Goal: Task Accomplishment & Management: Use online tool/utility

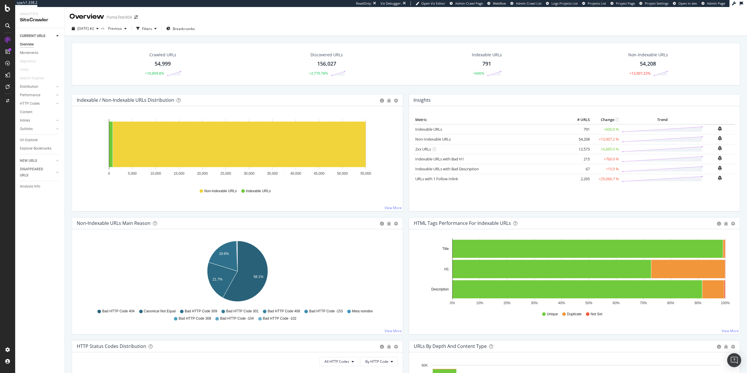
scroll to position [208, 0]
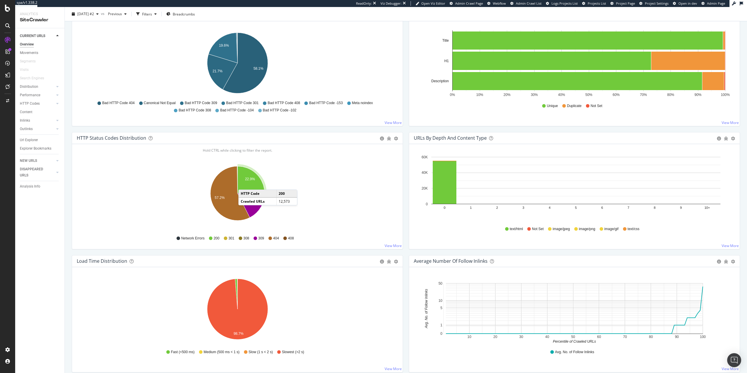
click at [244, 184] on icon "A chart." at bounding box center [250, 179] width 27 height 27
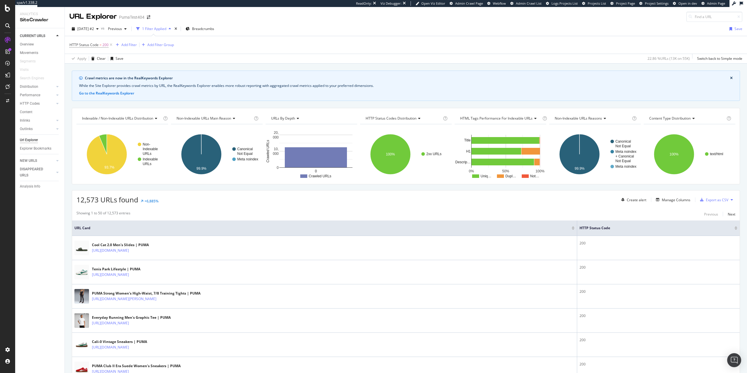
scroll to position [60, 0]
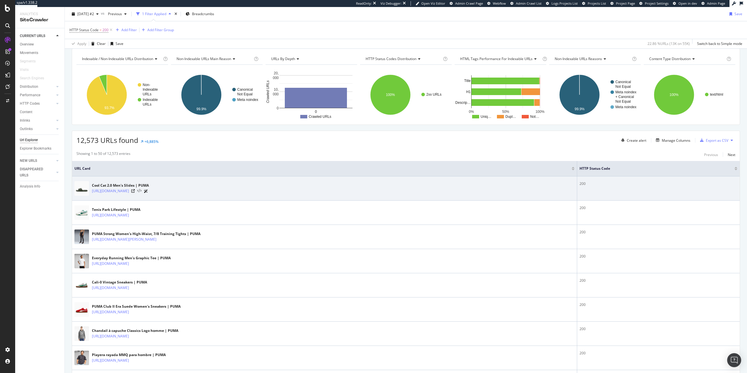
click at [141, 191] on icon at bounding box center [139, 191] width 4 height 4
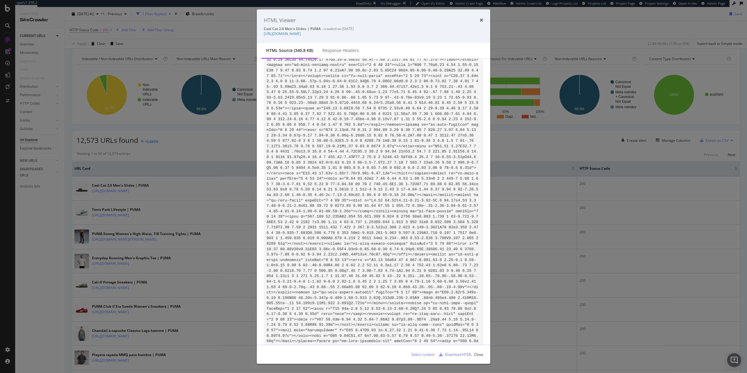
scroll to position [833, 0]
click at [481, 18] on icon "times" at bounding box center [482, 20] width 4 height 5
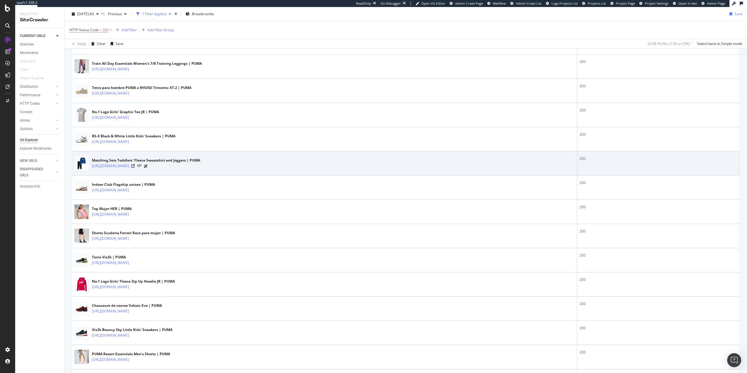
scroll to position [744, 0]
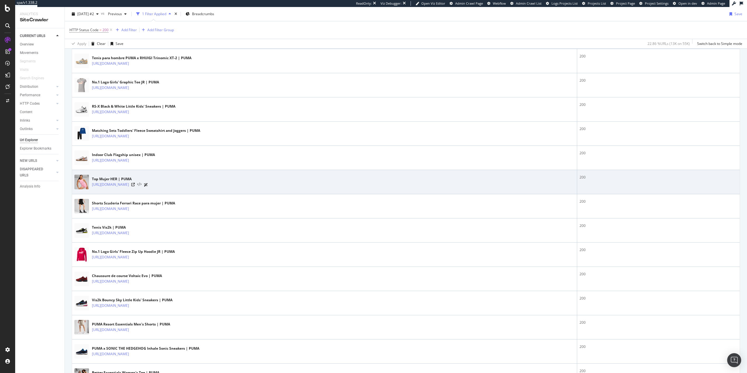
click at [141, 184] on icon at bounding box center [139, 185] width 4 height 4
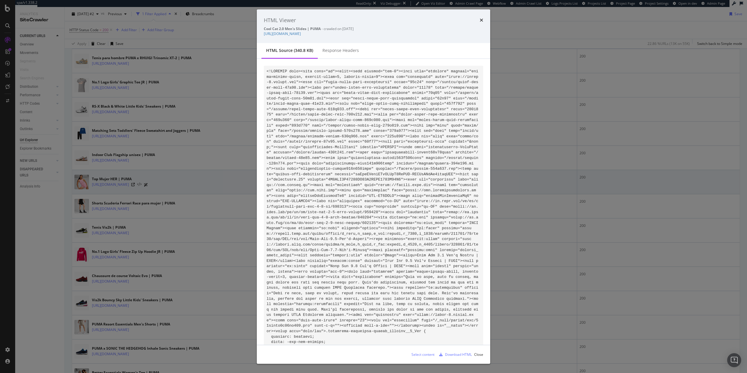
scroll to position [0, 0]
click at [483, 20] on div "HTML Viewer Top Mujer HER | PUMA - crawled on 2025-10-07 https://us.puma.com/us…" at bounding box center [373, 26] width 233 height 34
click at [482, 20] on icon "times" at bounding box center [482, 20] width 4 height 5
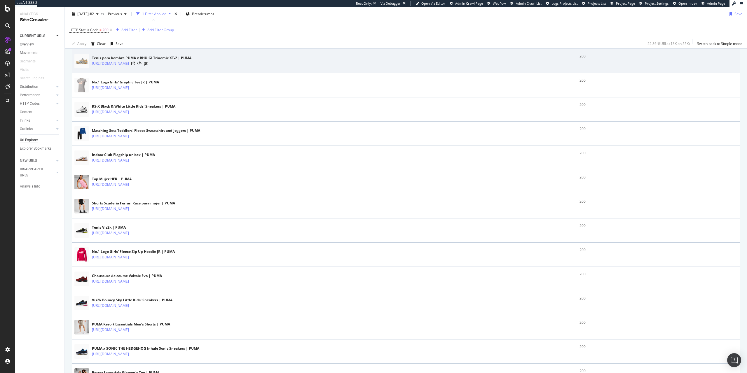
scroll to position [744, 0]
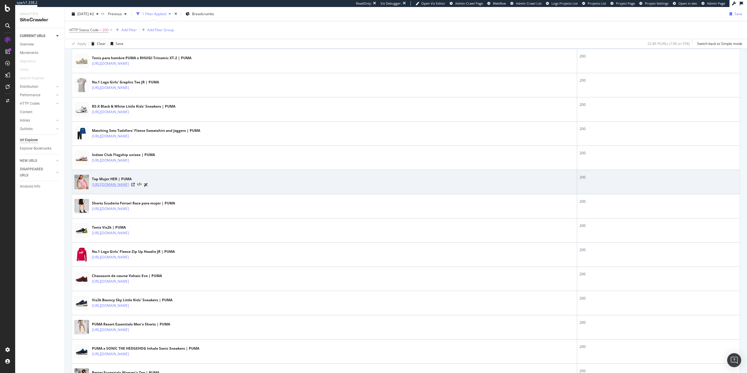
click at [129, 185] on link "https://us.puma.com/us/es/pd/her-womens-tank-top/678700?swatch=28&size=0100" at bounding box center [110, 185] width 37 height 6
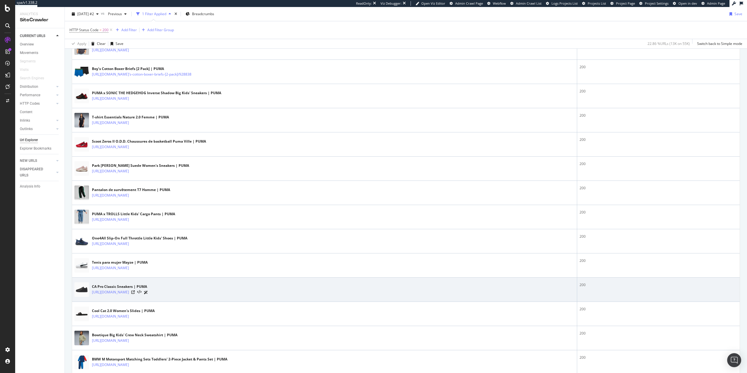
scroll to position [357, 0]
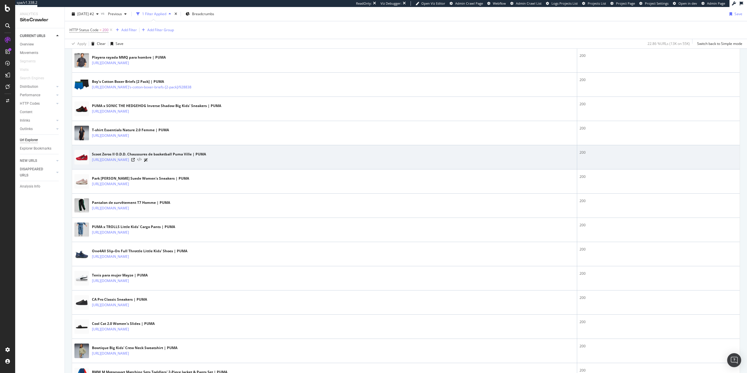
click at [141, 160] on icon at bounding box center [139, 160] width 4 height 4
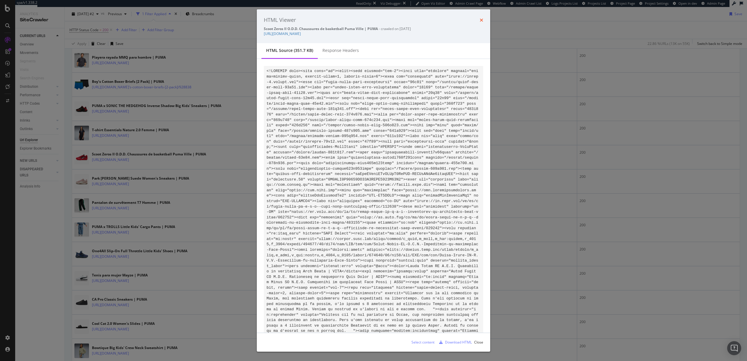
click at [481, 21] on icon "times" at bounding box center [482, 20] width 4 height 5
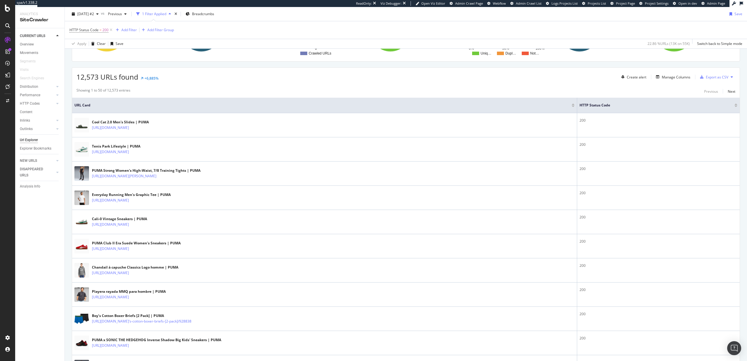
scroll to position [119, 0]
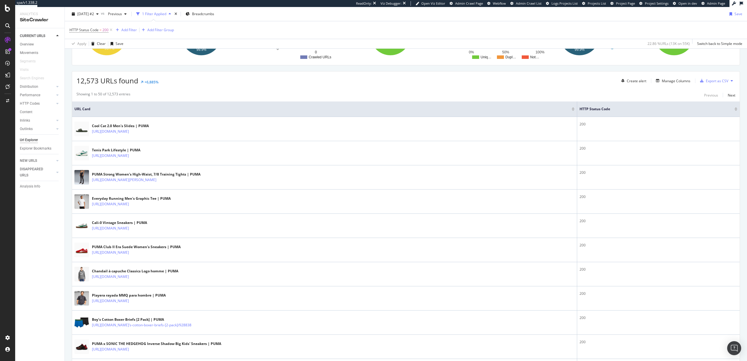
click at [101, 34] on span "HTTP Status Code = 200" at bounding box center [91, 30] width 44 height 8
click at [100, 30] on span "=" at bounding box center [100, 29] width 2 height 5
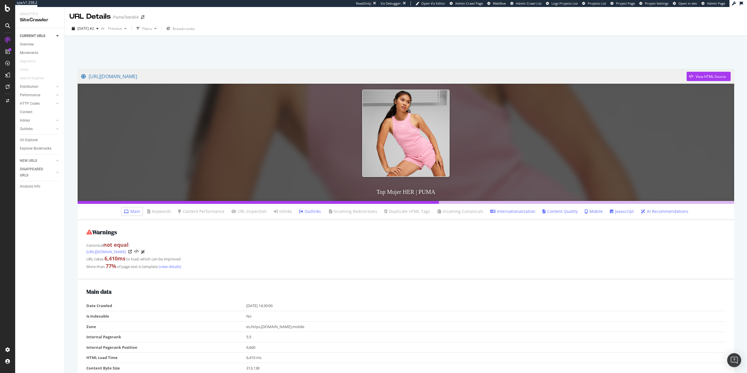
click at [620, 214] on link "Javascript" at bounding box center [622, 212] width 24 height 6
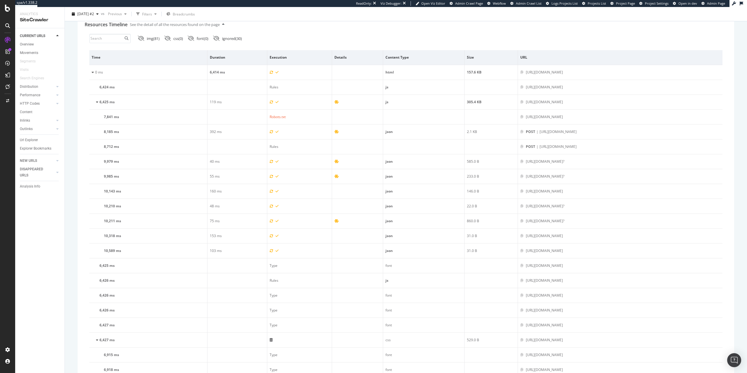
scroll to position [149, 0]
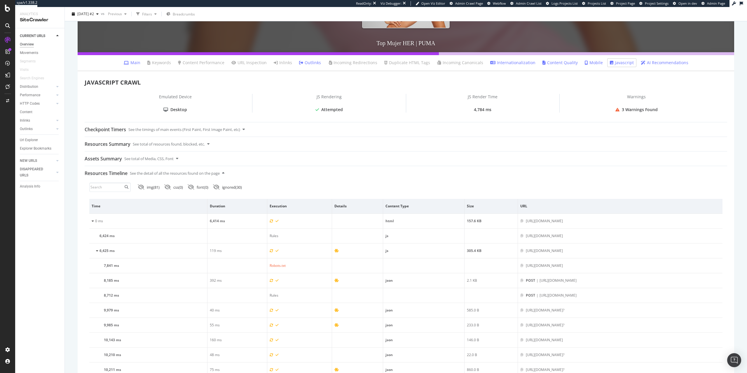
click at [28, 43] on div "Overview" at bounding box center [27, 44] width 14 height 6
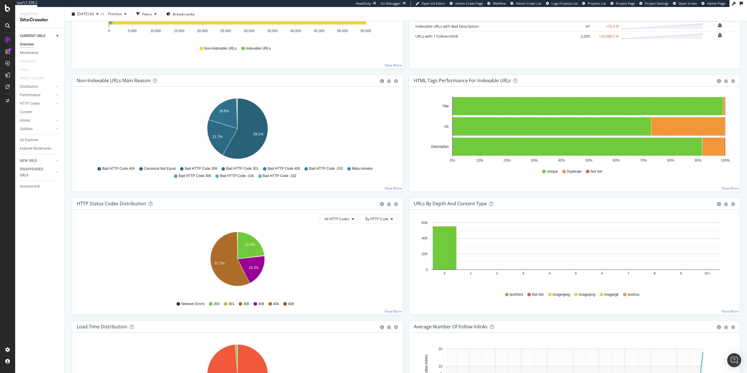
scroll to position [149, 0]
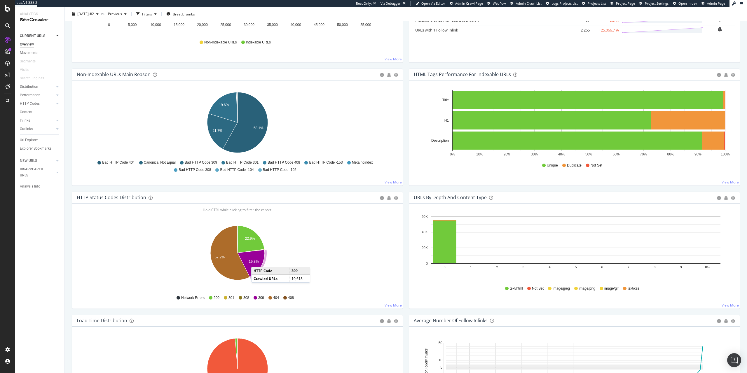
click at [257, 261] on text "19.3%" at bounding box center [254, 262] width 10 height 4
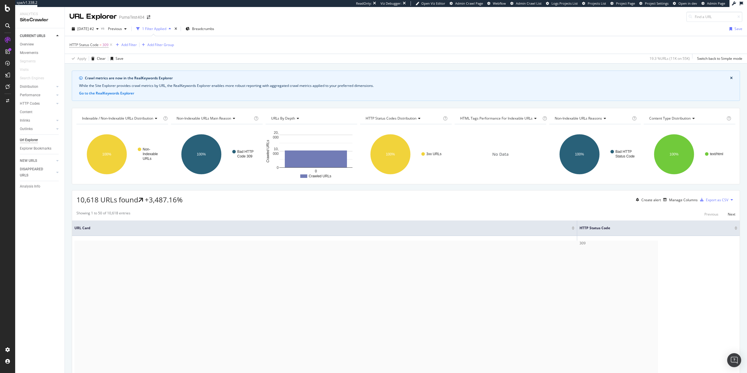
scroll to position [30, 0]
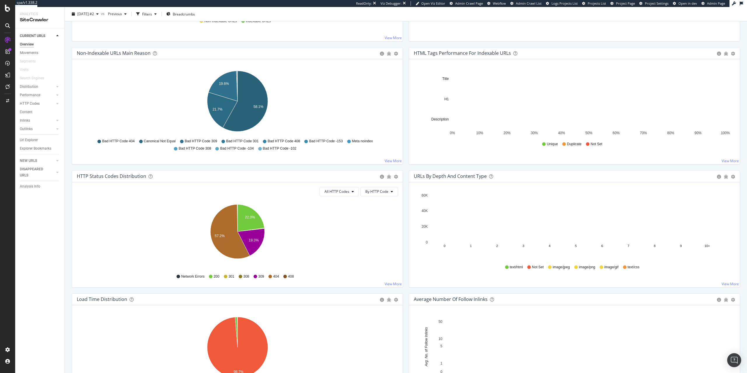
scroll to position [179, 0]
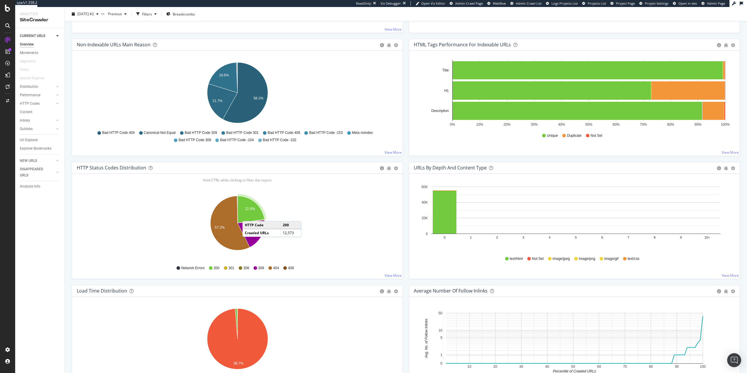
click at [248, 215] on icon "A chart." at bounding box center [250, 209] width 27 height 27
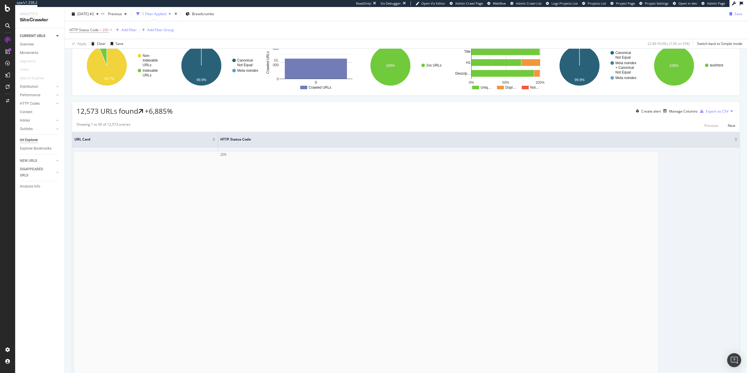
scroll to position [89, 0]
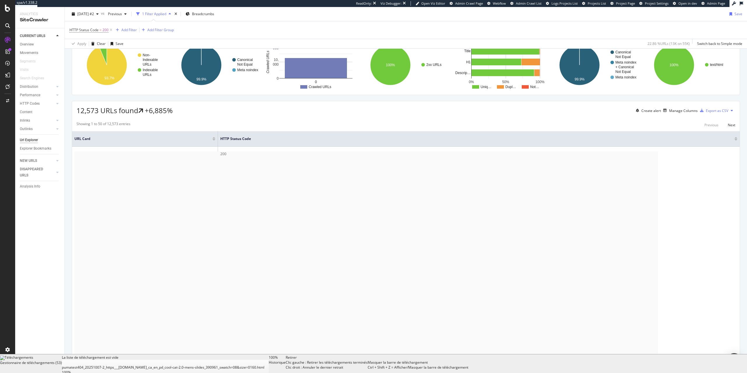
scroll to position [0, 0]
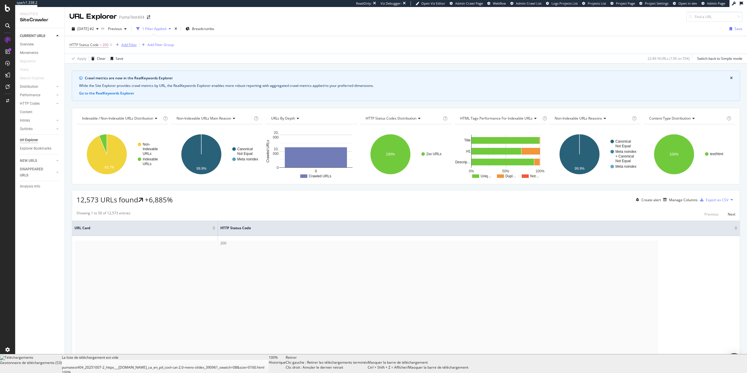
click at [129, 47] on div "Add Filter" at bounding box center [128, 44] width 15 height 5
type input "h2"
click at [180, 59] on div "No. of H2" at bounding box center [191, 56] width 22 height 5
click at [140, 74] on input "number" at bounding box center [136, 69] width 47 height 10
type input "0"
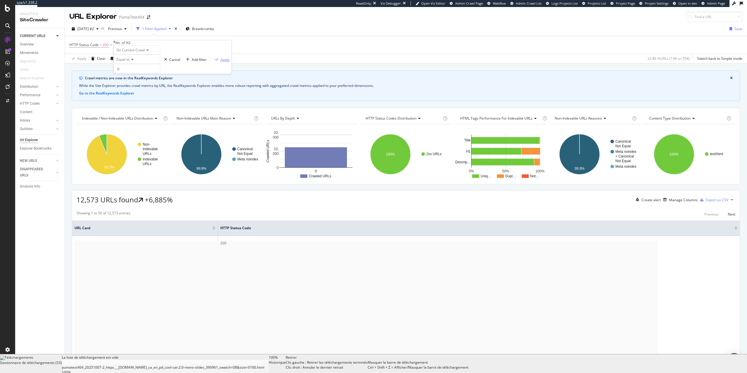
click at [221, 62] on div "Apply" at bounding box center [225, 59] width 9 height 5
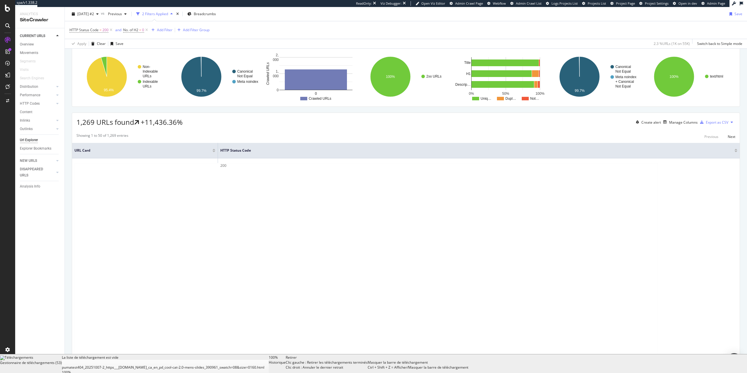
scroll to position [89, 0]
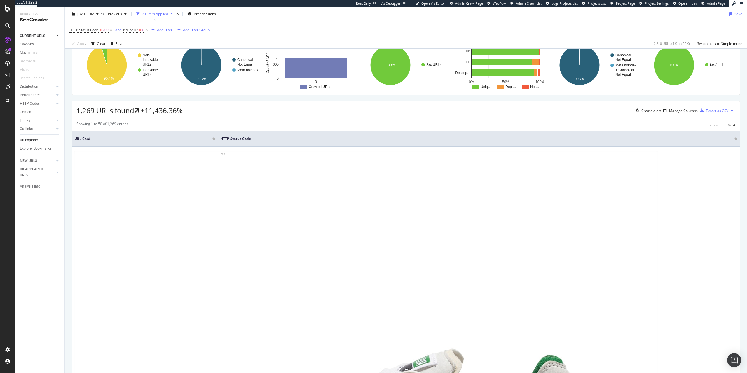
scroll to position [0, 0]
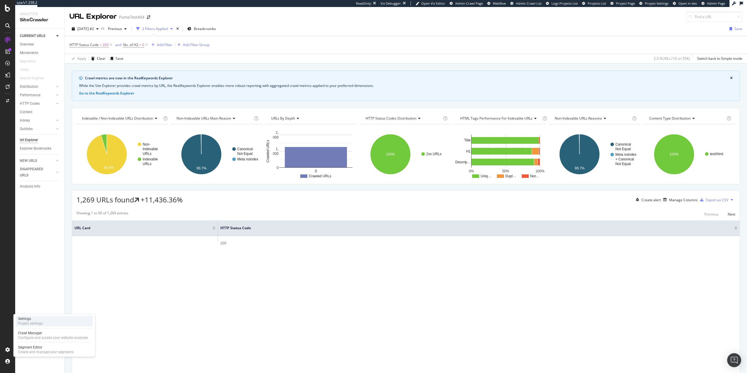
click at [36, 324] on div "Project settings" at bounding box center [30, 323] width 25 height 5
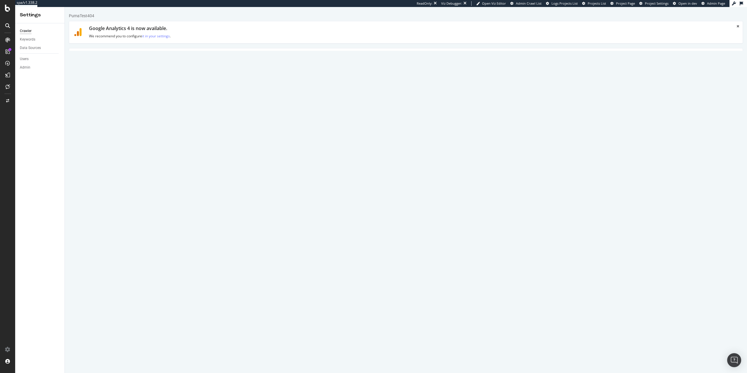
click at [205, 59] on link "HTML Extract" at bounding box center [202, 56] width 34 height 16
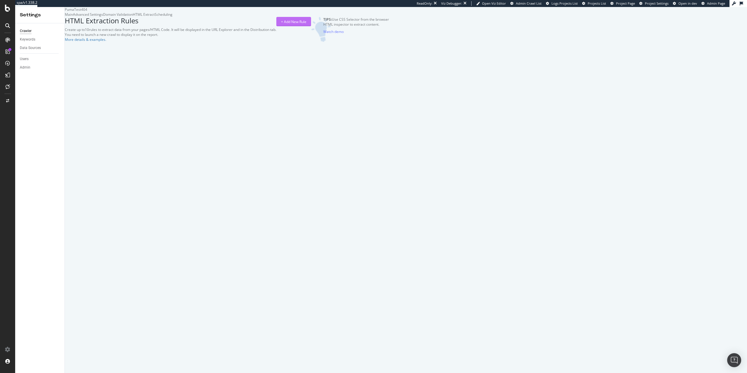
click at [306, 24] on div "+ Add New Rule" at bounding box center [293, 21] width 25 height 5
click at [126, 56] on div "CSS Selector" at bounding box center [115, 53] width 21 height 8
click at [162, 74] on input "Rule Name" at bounding box center [131, 69] width 62 height 10
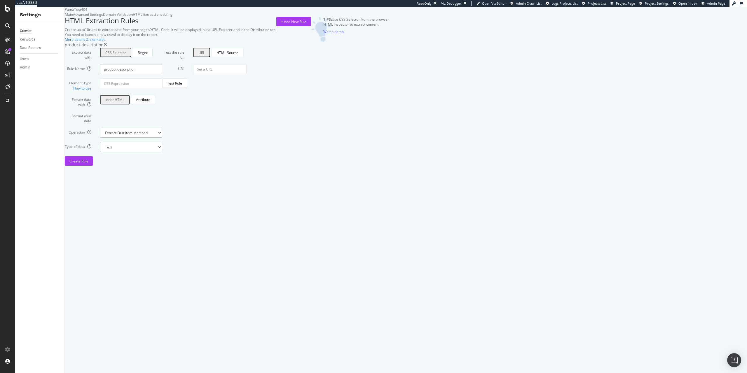
type input "product description"
drag, startPoint x: 268, startPoint y: 157, endPoint x: 271, endPoint y: 154, distance: 4.3
click at [162, 88] on input "Element Type How to use" at bounding box center [131, 83] width 62 height 10
paste input "[data-uds-child="inset"] > span>div>div"
type input "[data-uds-child="inset"] > span>div>div"
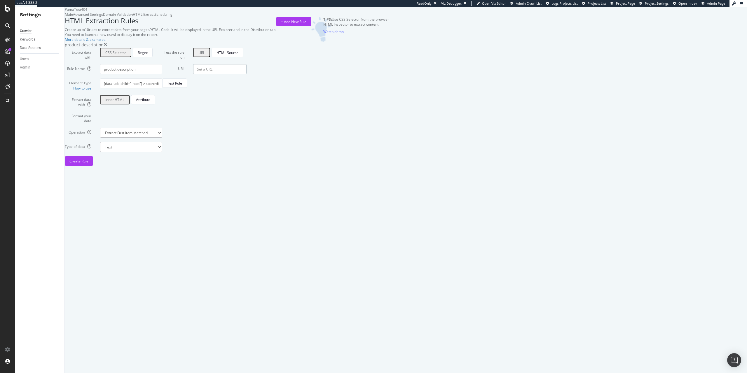
click at [247, 74] on input "URL" at bounding box center [219, 69] width 53 height 10
paste input "https://us.puma.com/us/en/pd/boy%E2%80%99s-cotton-boxer-briefs-[2-pack]/928838"
type input "https://us.puma.com/us/en/pd/boy%E2%80%99s-cotton-boxer-briefs-[2-pack]/928838"
click at [187, 88] on button "Test Rule" at bounding box center [174, 82] width 25 height 9
click at [88, 164] on div "Create Rule" at bounding box center [78, 161] width 19 height 5
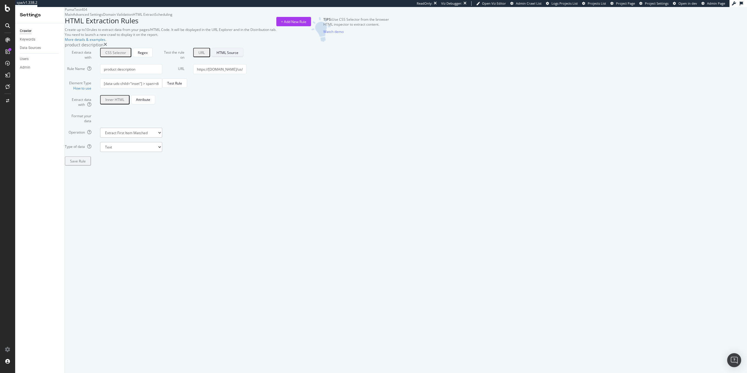
click at [238, 55] on div "HTML Source" at bounding box center [227, 52] width 22 height 5
click at [247, 78] on textarea "HTML code" at bounding box center [219, 71] width 53 height 14
paste textarea "<base href="https://ca.puma.com"> <!DOCTYPE html><html lang="en"><head><meta ch…"
type textarea "<base href="https://ca.puma.com"> <!DOCTYPE html><html lang="en"><head><meta ch…"
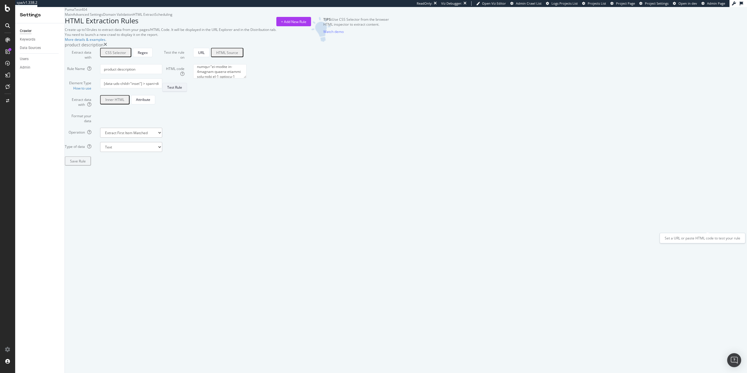
click at [182, 90] on div "Test Rule" at bounding box center [174, 87] width 15 height 5
click at [306, 24] on div "+ Add New Rule" at bounding box center [293, 21] width 25 height 5
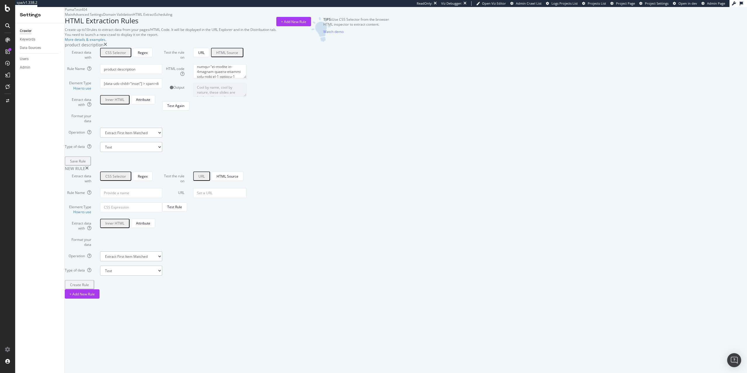
scroll to position [34, 0]
click at [162, 198] on input "Rule Name" at bounding box center [131, 193] width 62 height 10
paste input "[data-test-id="skeleton-loader"]"
type input "[data-test-id="skeleton-loader"]"
click at [162, 212] on input "Element Type How to use" at bounding box center [131, 207] width 62 height 10
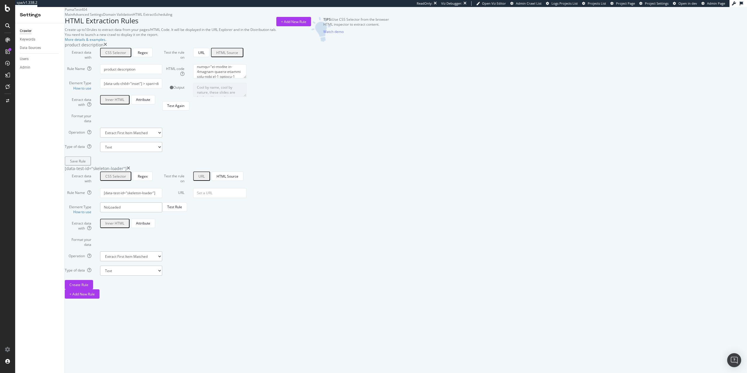
type input "NoLoaded"
click at [100, 251] on select "Extract First Item Matched Extract First 3 Items Matched Count Number of Occure…" at bounding box center [131, 256] width 62 height 10
select select "exist"
click option "Check if exists" at bounding box center [0, 0] width 0 height 0
click at [162, 198] on input "[data-test-id="skeleton-loader"]" at bounding box center [131, 193] width 62 height 10
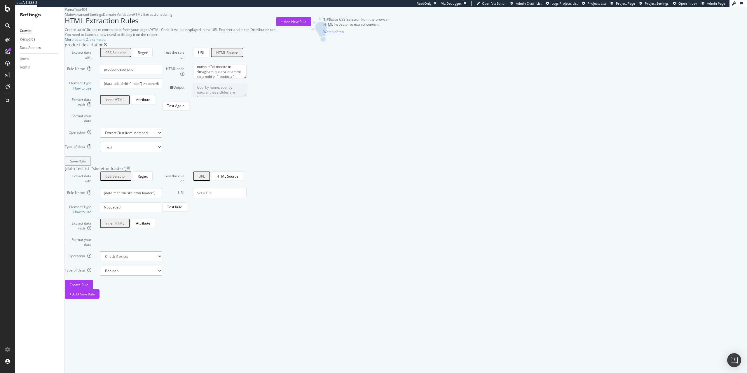
click at [162, 198] on input "[data-test-id="skeleton-loader"]" at bounding box center [131, 193] width 62 height 10
click at [162, 212] on input "NoLoaded" at bounding box center [131, 207] width 62 height 10
click at [162, 212] on input "NotFullyLoaded" at bounding box center [131, 207] width 62 height 10
type input "NotFullyLoaded"
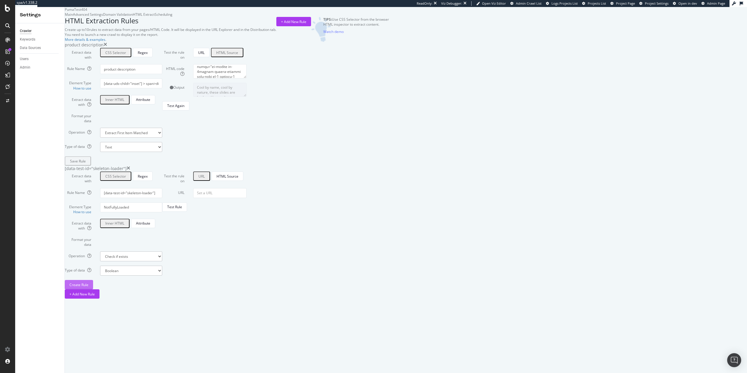
click at [88, 287] on div "Create Rule" at bounding box center [78, 284] width 19 height 5
click at [33, 46] on div "SiteCrawler" at bounding box center [24, 43] width 19 height 5
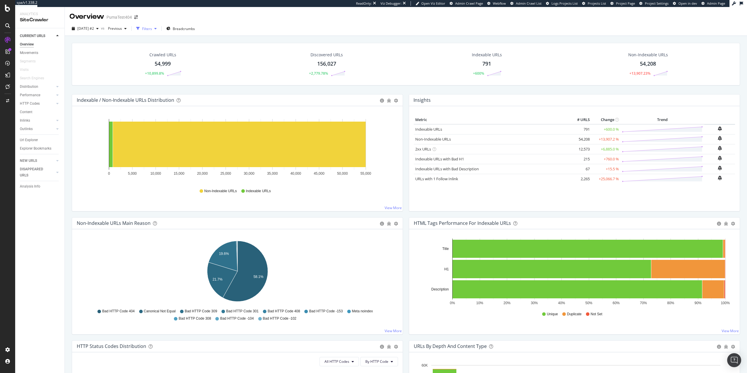
click at [152, 28] on div "Filters" at bounding box center [147, 28] width 10 height 5
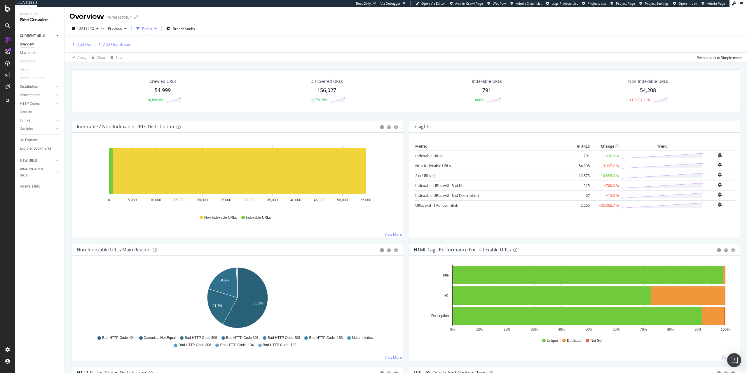
click at [83, 43] on div "Add Filter" at bounding box center [84, 44] width 15 height 5
click at [207, 52] on div "Add Filter Add Filter Group" at bounding box center [405, 44] width 673 height 17
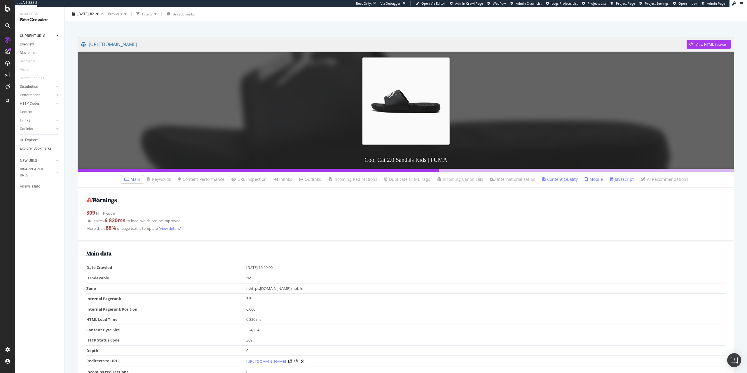
scroll to position [60, 0]
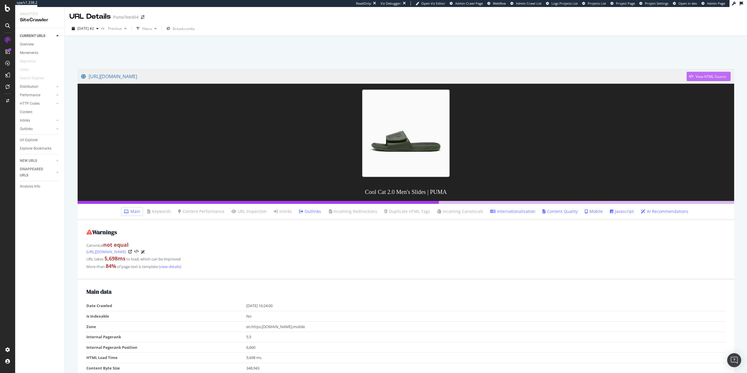
click at [705, 77] on div "View HTML Source" at bounding box center [711, 76] width 30 height 5
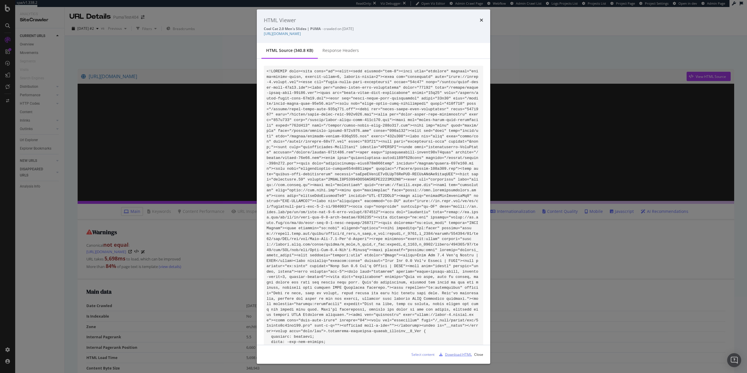
click at [457, 355] on div "Download HTML" at bounding box center [458, 354] width 27 height 5
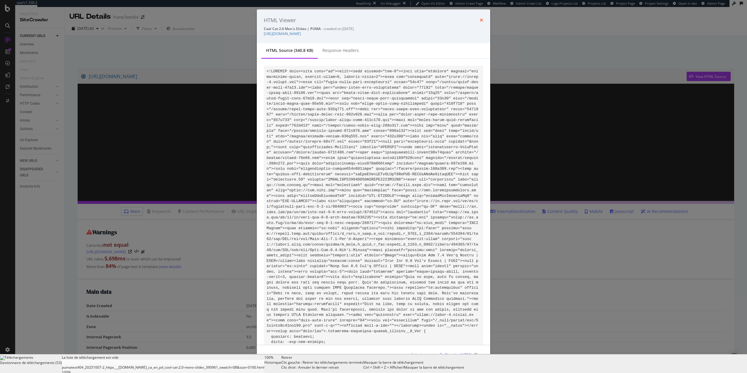
click at [482, 20] on icon "times" at bounding box center [482, 20] width 4 height 5
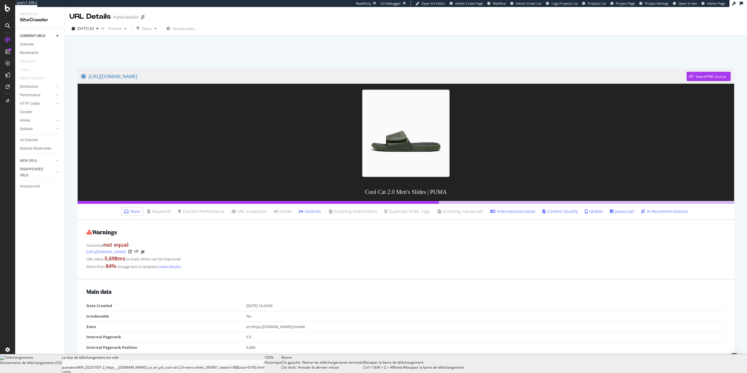
scroll to position [119, 0]
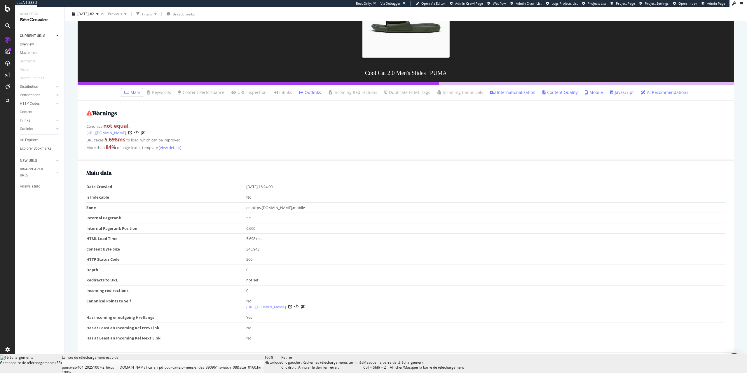
click at [616, 90] on link "Javascript" at bounding box center [622, 93] width 24 height 6
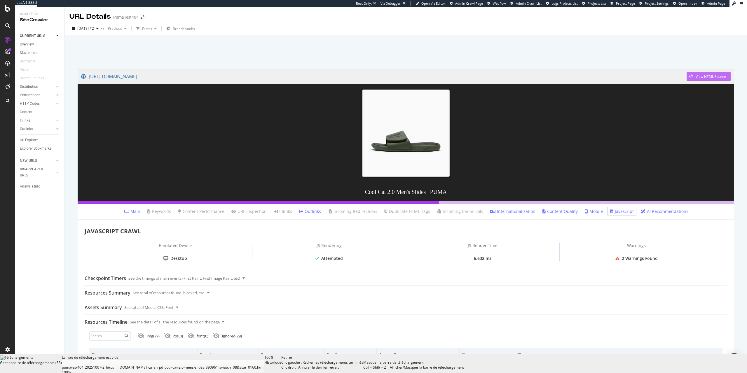
click at [699, 76] on div "View HTML Source" at bounding box center [711, 76] width 30 height 5
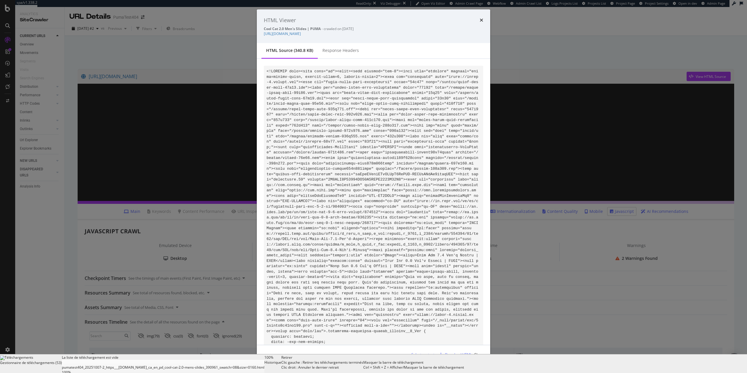
click at [461, 357] on div "Download HTML" at bounding box center [454, 354] width 35 height 9
click at [481, 21] on icon "times" at bounding box center [482, 20] width 4 height 5
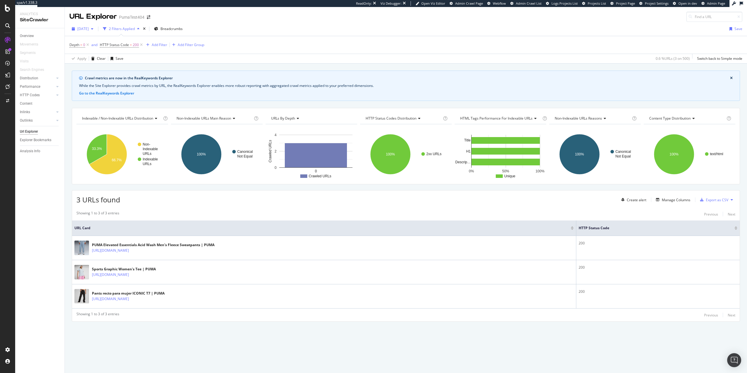
click at [88, 30] on span "[DATE]" at bounding box center [82, 28] width 11 height 5
click at [95, 52] on div "[DATE] #2" at bounding box center [86, 49] width 17 height 5
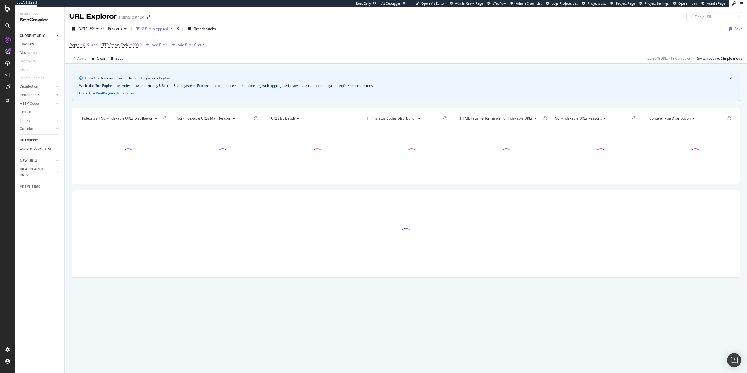
click at [88, 46] on icon at bounding box center [87, 45] width 5 height 6
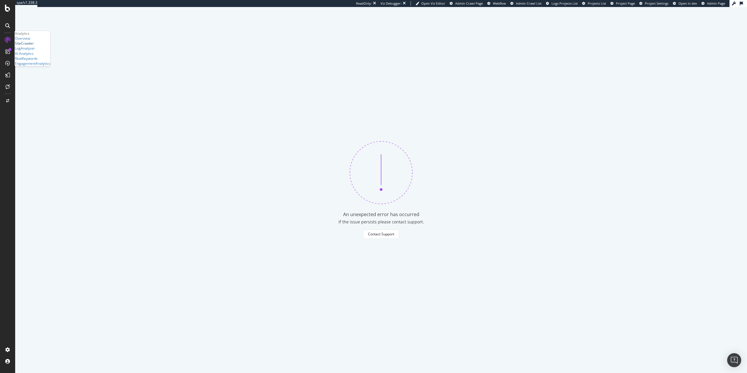
click at [32, 46] on div "SiteCrawler" at bounding box center [24, 43] width 19 height 5
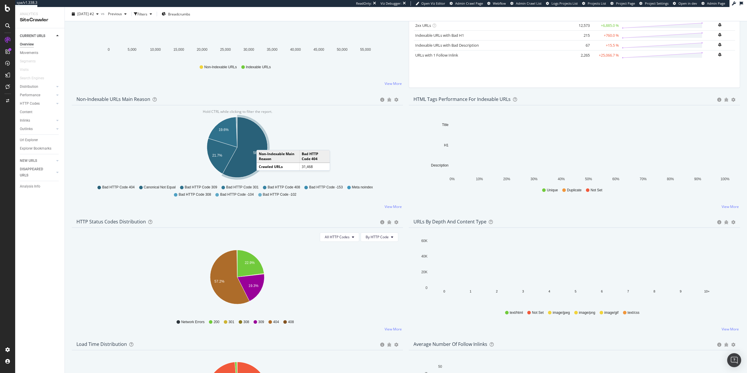
scroll to position [212, 0]
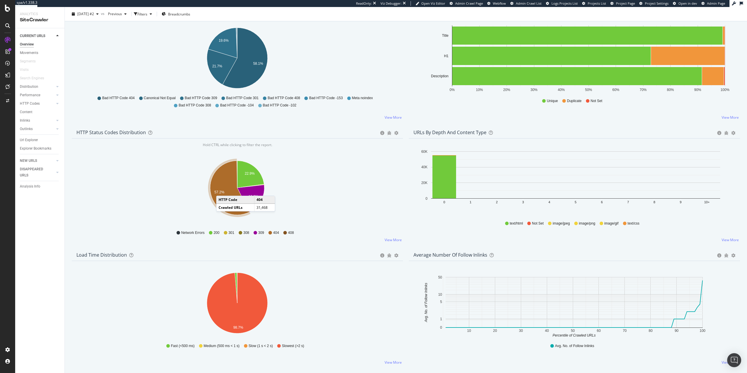
click at [222, 191] on icon "A chart." at bounding box center [229, 188] width 39 height 54
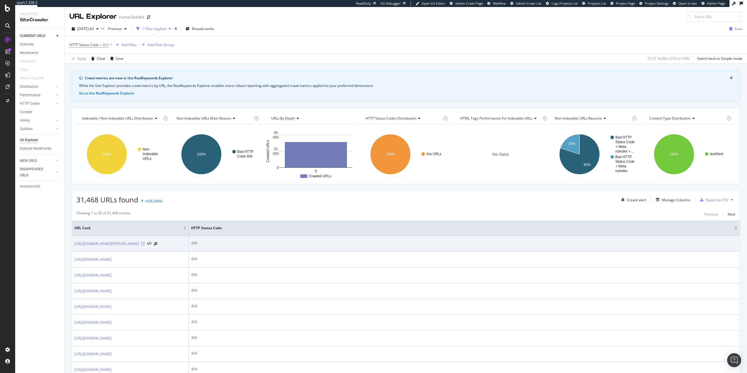
click at [145, 246] on icon at bounding box center [143, 244] width 4 height 4
click at [151, 246] on icon at bounding box center [149, 244] width 4 height 4
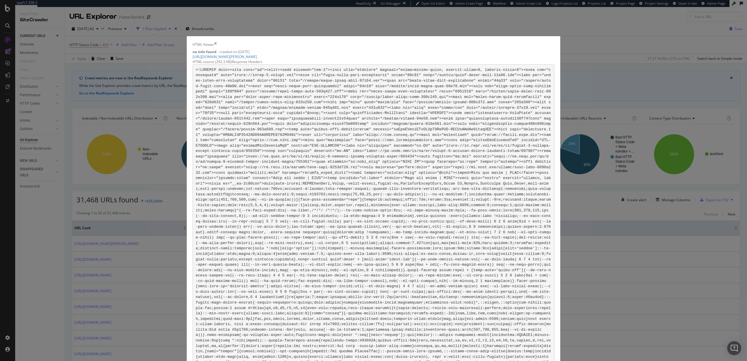
scroll to position [9501, 0]
click at [217, 42] on icon "times" at bounding box center [215, 44] width 3 height 5
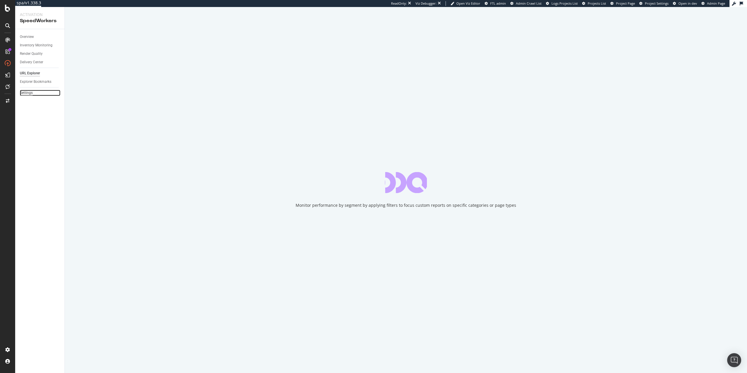
click at [31, 92] on div "Settings" at bounding box center [26, 93] width 13 height 6
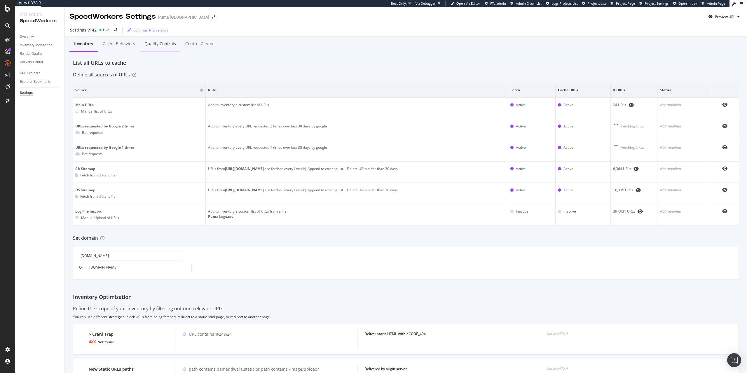
click at [143, 46] on div "Quality Controls" at bounding box center [160, 44] width 41 height 16
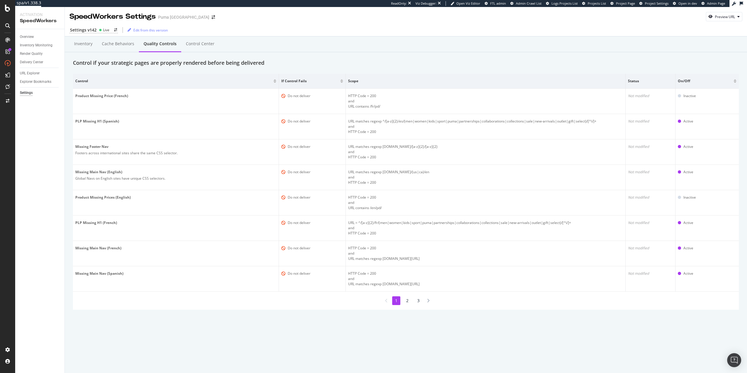
click at [407, 301] on li "2" at bounding box center [407, 300] width 8 height 9
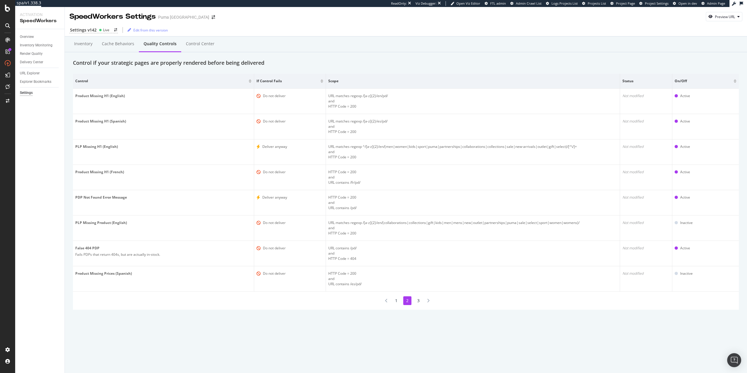
click at [420, 299] on li "3" at bounding box center [418, 300] width 8 height 9
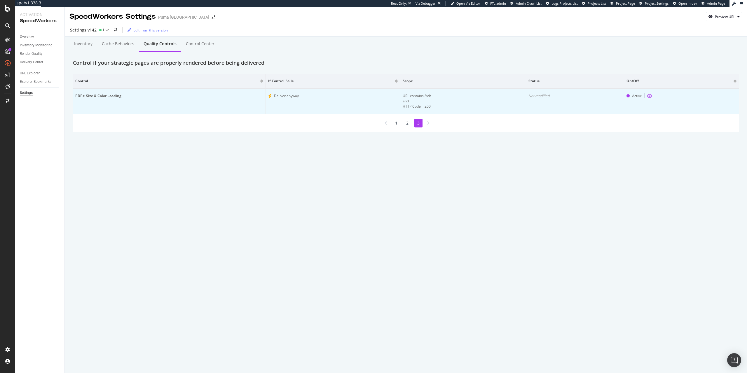
click at [649, 97] on icon "eye" at bounding box center [649, 96] width 5 height 5
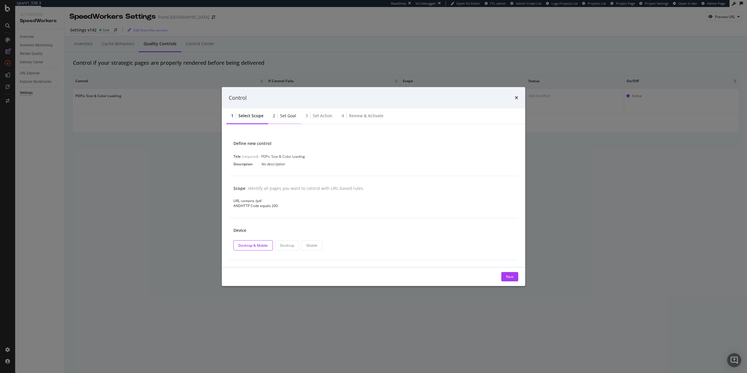
click at [293, 116] on div "Set goal" at bounding box center [288, 116] width 16 height 6
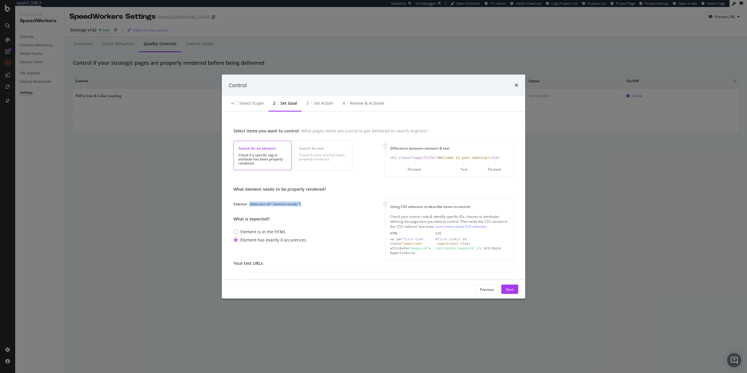
drag, startPoint x: 301, startPoint y: 205, endPoint x: 248, endPoint y: 203, distance: 52.8
click at [248, 203] on div "Selector [data-test-id="skeleton-loader"]" at bounding box center [279, 204] width 92 height 5
copy div "[data-test-id="skeleton-loader"]"
